Goal: Transaction & Acquisition: Download file/media

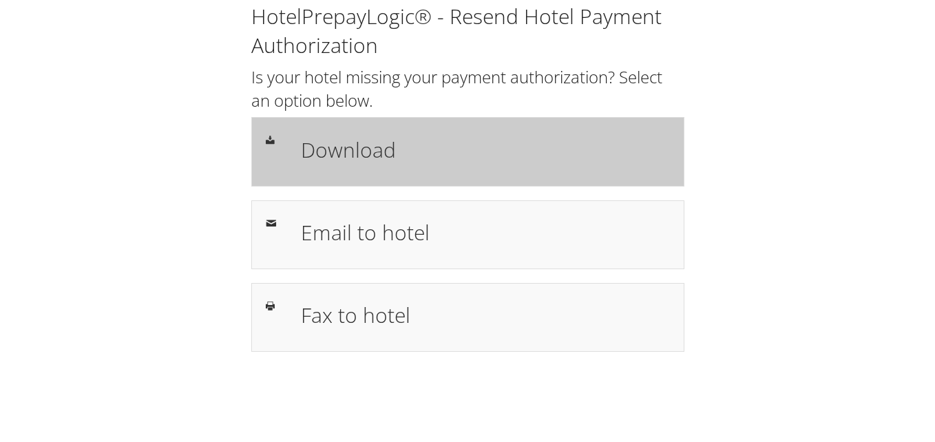
click at [480, 165] on div "Download" at bounding box center [486, 152] width 390 height 40
click at [470, 166] on div "Download" at bounding box center [486, 152] width 390 height 40
click at [442, 171] on div "Download" at bounding box center [486, 152] width 390 height 40
click at [458, 160] on h1 "Download" at bounding box center [485, 149] width 369 height 31
click at [436, 148] on h1 "Download" at bounding box center [485, 149] width 369 height 31
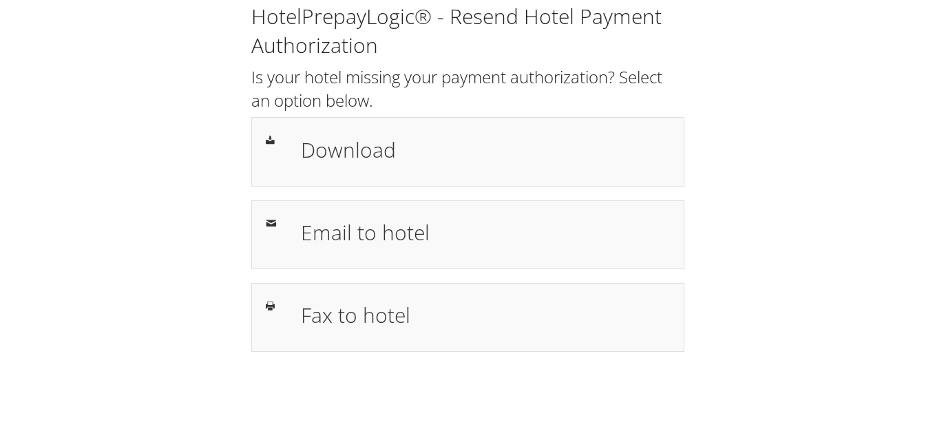
click at [567, 86] on h2 "Is your hotel missing your payment authorization? Select an option below." at bounding box center [467, 88] width 433 height 46
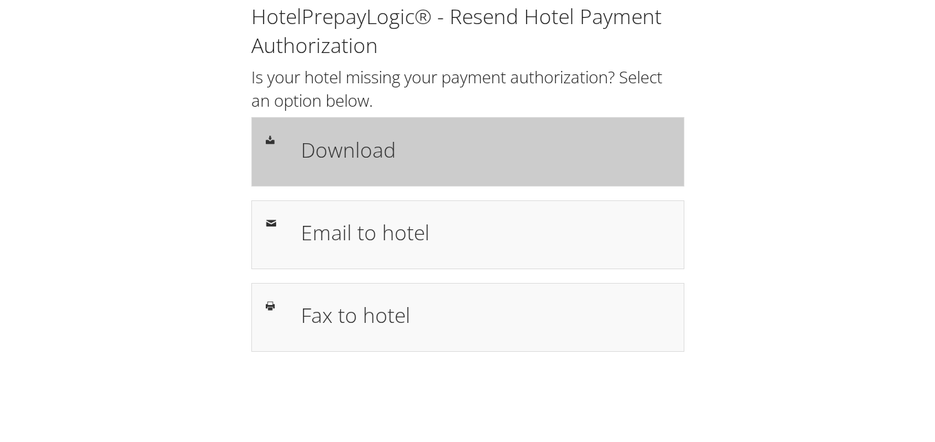
click at [544, 147] on h1 "Download" at bounding box center [485, 149] width 369 height 31
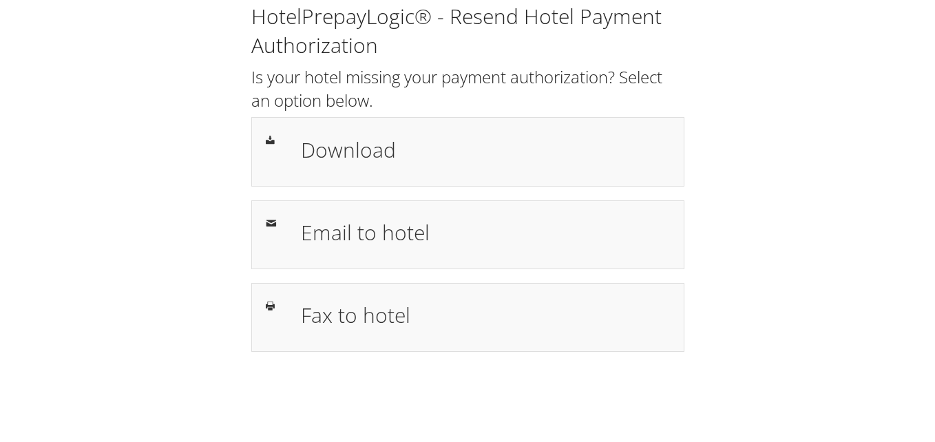
click at [505, 135] on h1 "Download" at bounding box center [485, 149] width 369 height 31
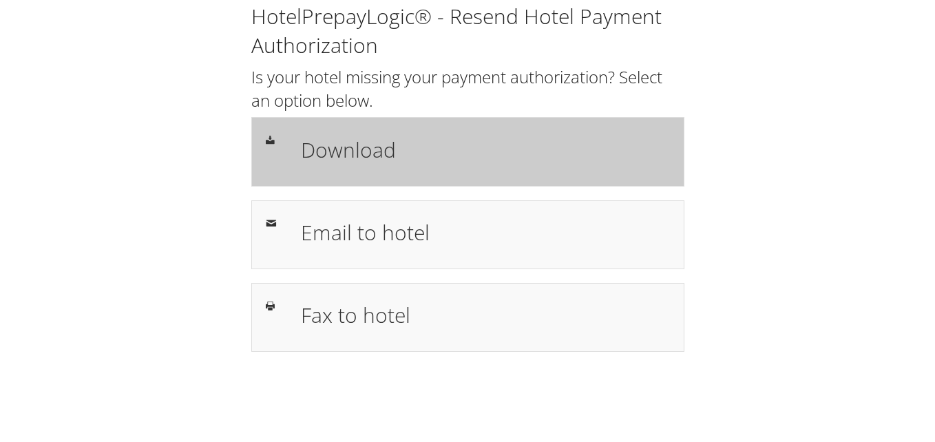
click at [454, 156] on h1 "Download" at bounding box center [485, 149] width 369 height 31
click at [430, 183] on div "Download" at bounding box center [467, 151] width 433 height 69
drag, startPoint x: 0, startPoint y: 0, endPoint x: 413, endPoint y: 177, distance: 449.5
click at [413, 177] on div "Download" at bounding box center [467, 151] width 433 height 69
click at [357, 170] on div "Download" at bounding box center [486, 152] width 390 height 40
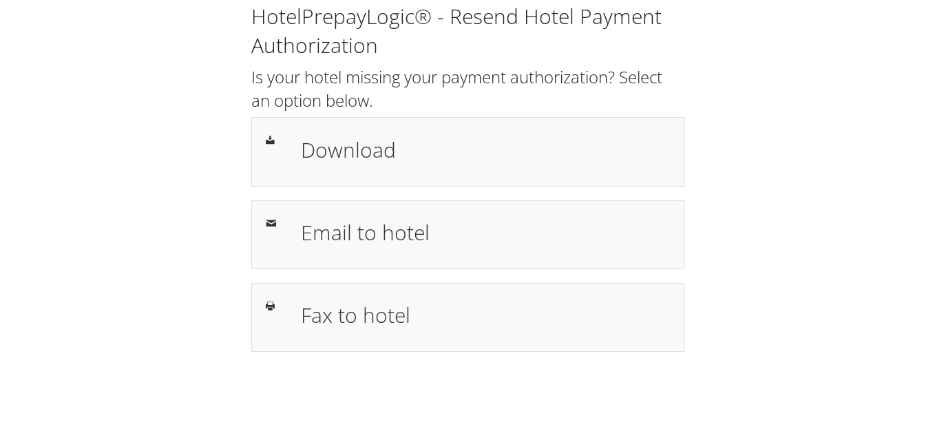
click at [492, 147] on h1 "Download" at bounding box center [485, 149] width 369 height 31
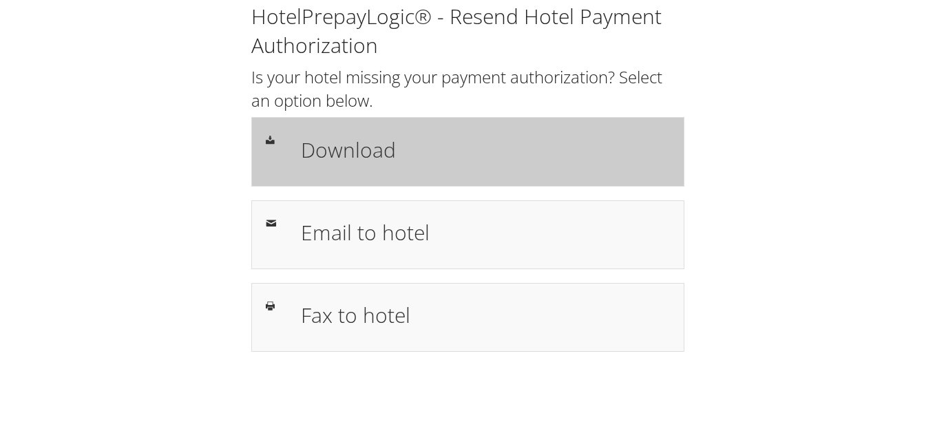
click at [477, 127] on div "Download" at bounding box center [467, 151] width 433 height 69
click at [330, 140] on h1 "Download" at bounding box center [485, 149] width 369 height 31
